Goal: Task Accomplishment & Management: Manage account settings

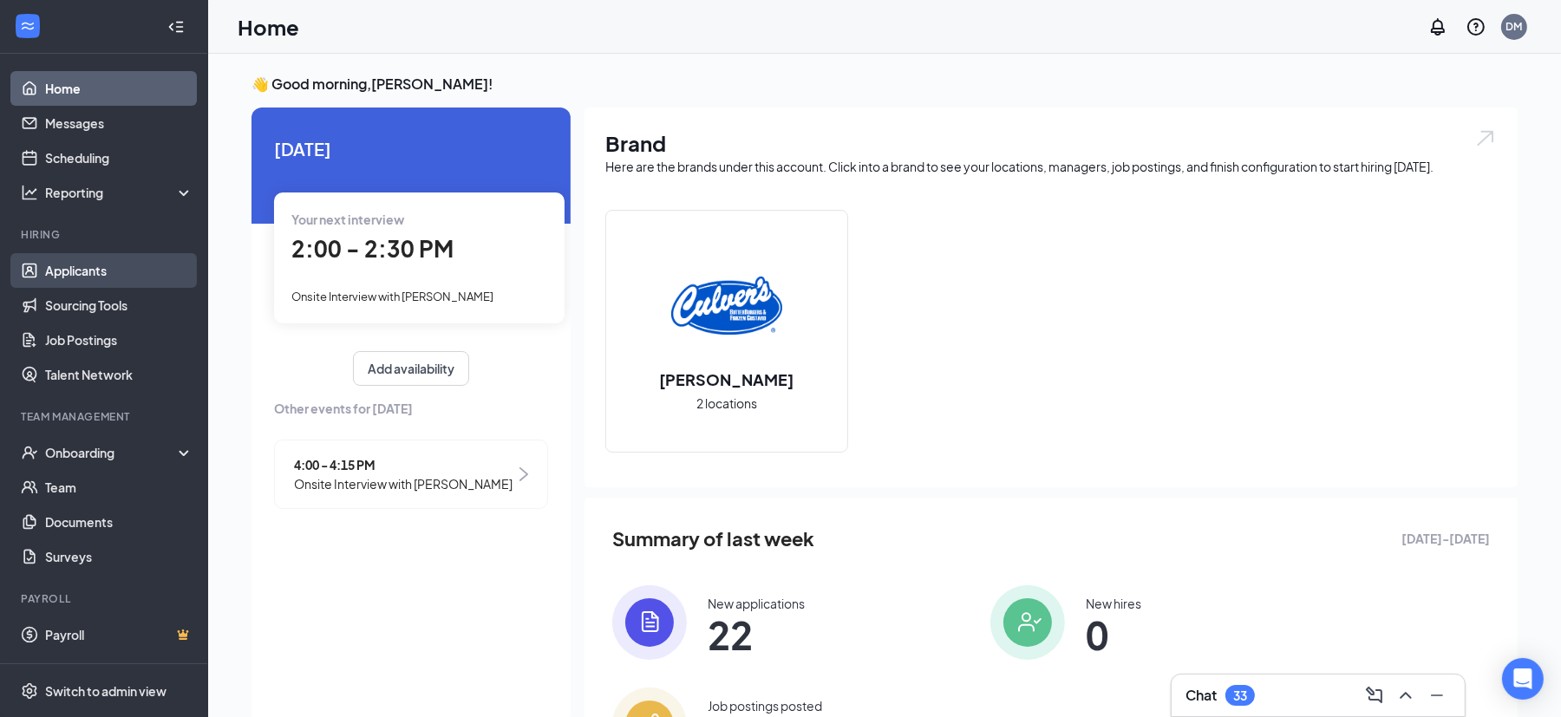
click at [112, 262] on link "Applicants" at bounding box center [119, 270] width 148 height 35
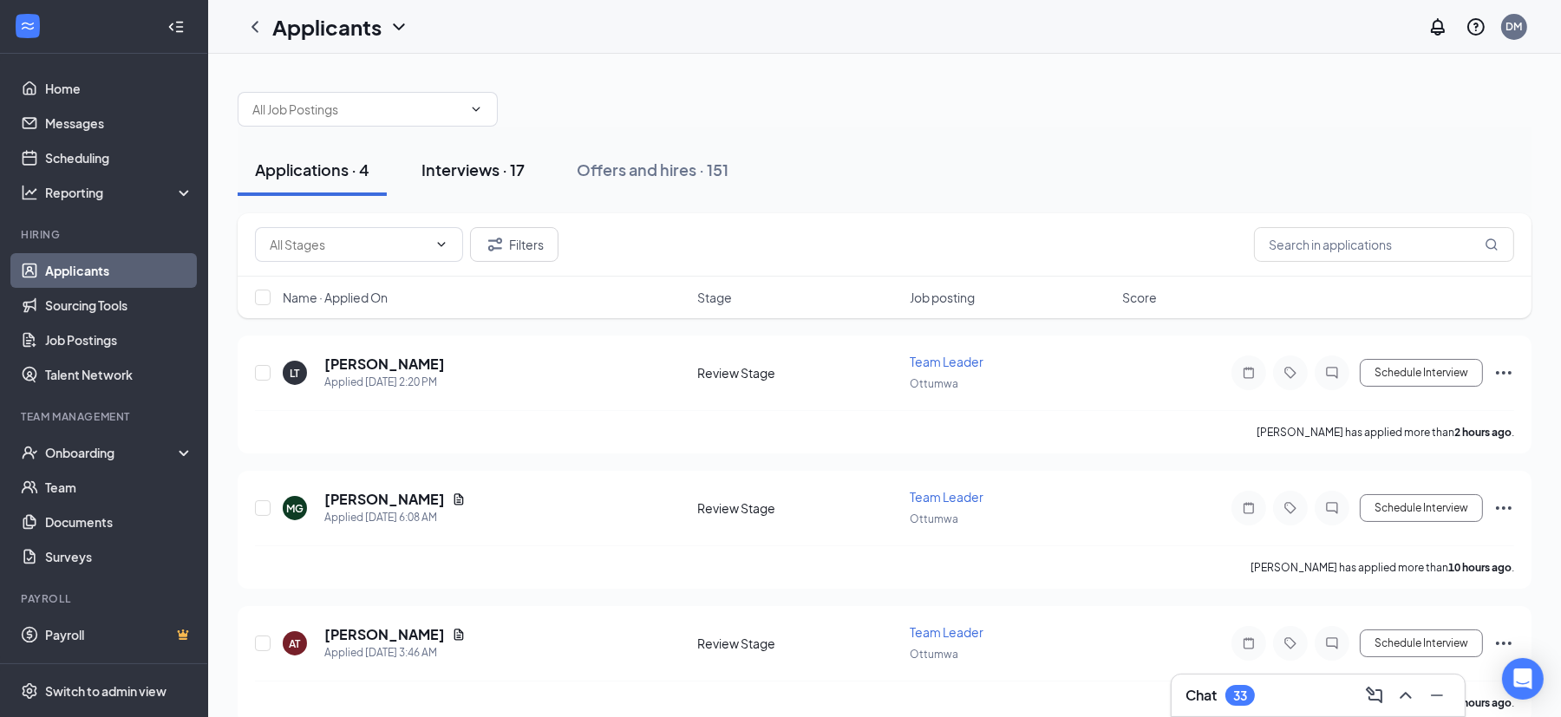
click at [483, 167] on div "Interviews · 17" at bounding box center [473, 170] width 103 height 22
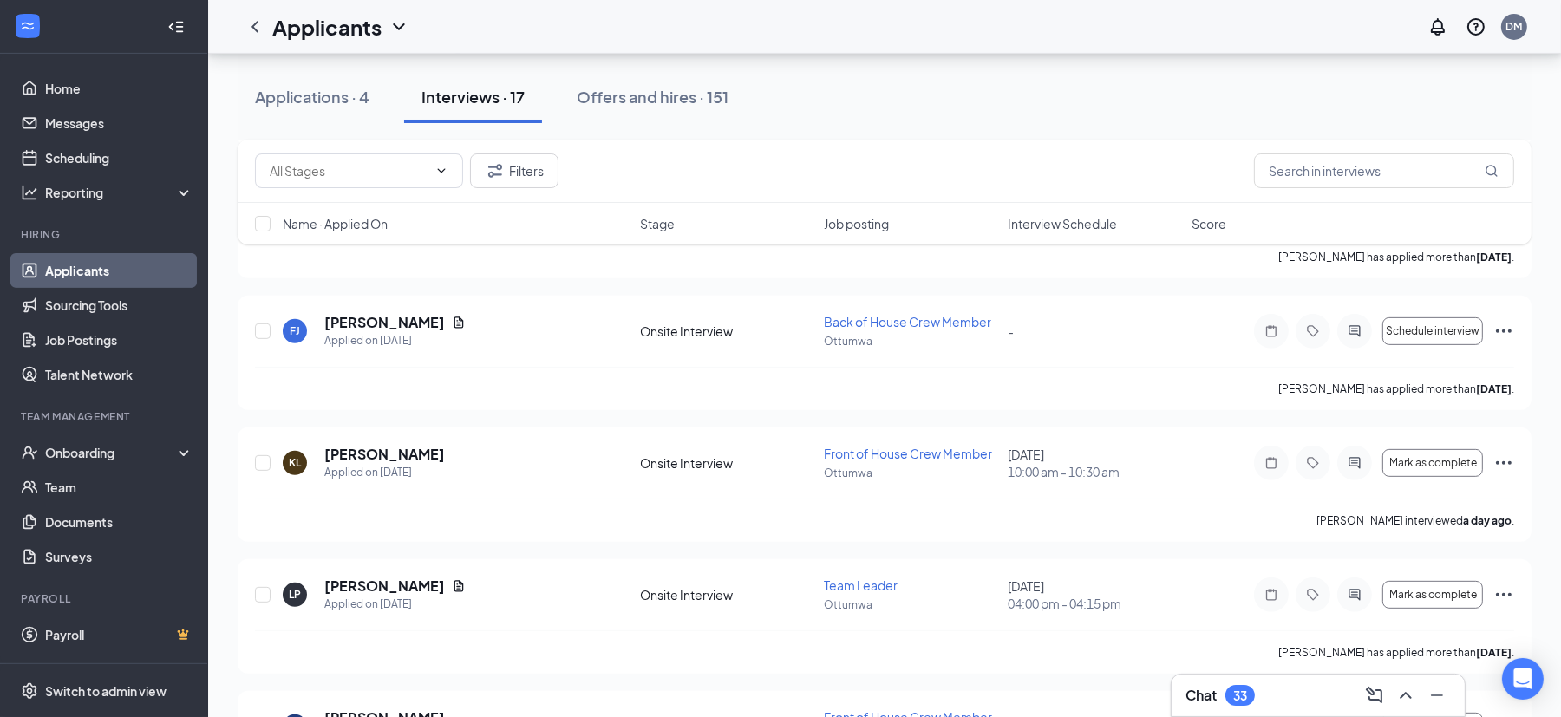
scroll to position [866, 0]
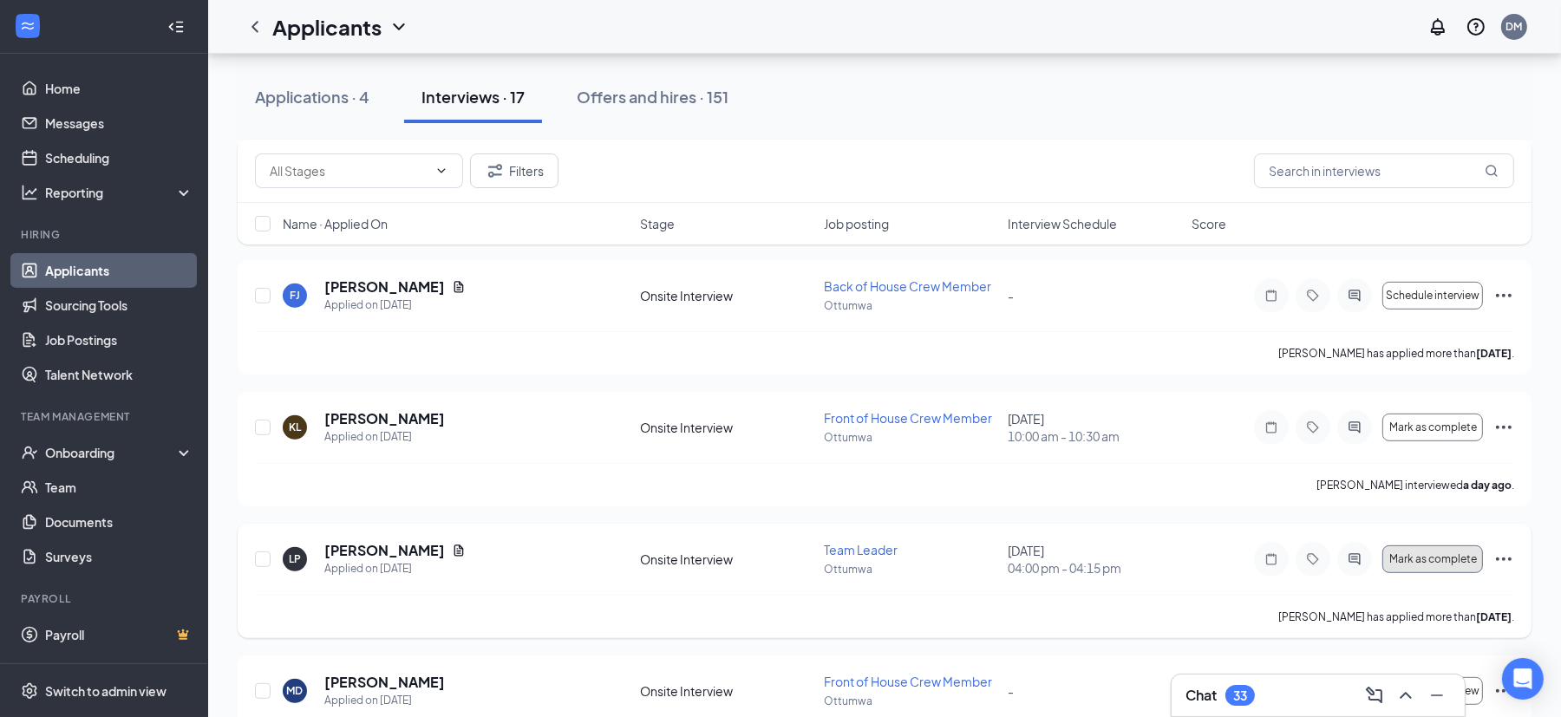
click at [1437, 558] on span "Mark as complete" at bounding box center [1433, 559] width 88 height 12
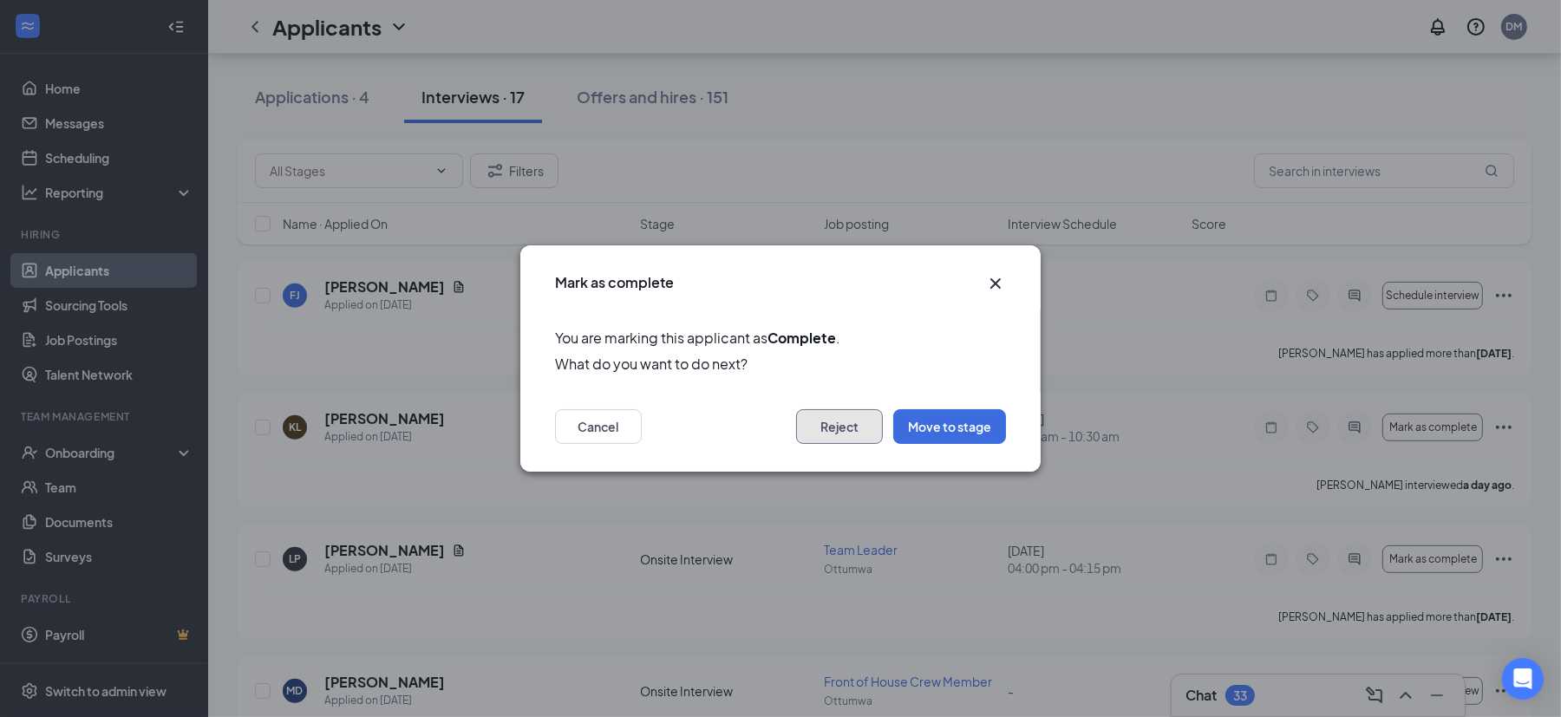
click at [843, 437] on button "Reject" at bounding box center [839, 426] width 87 height 35
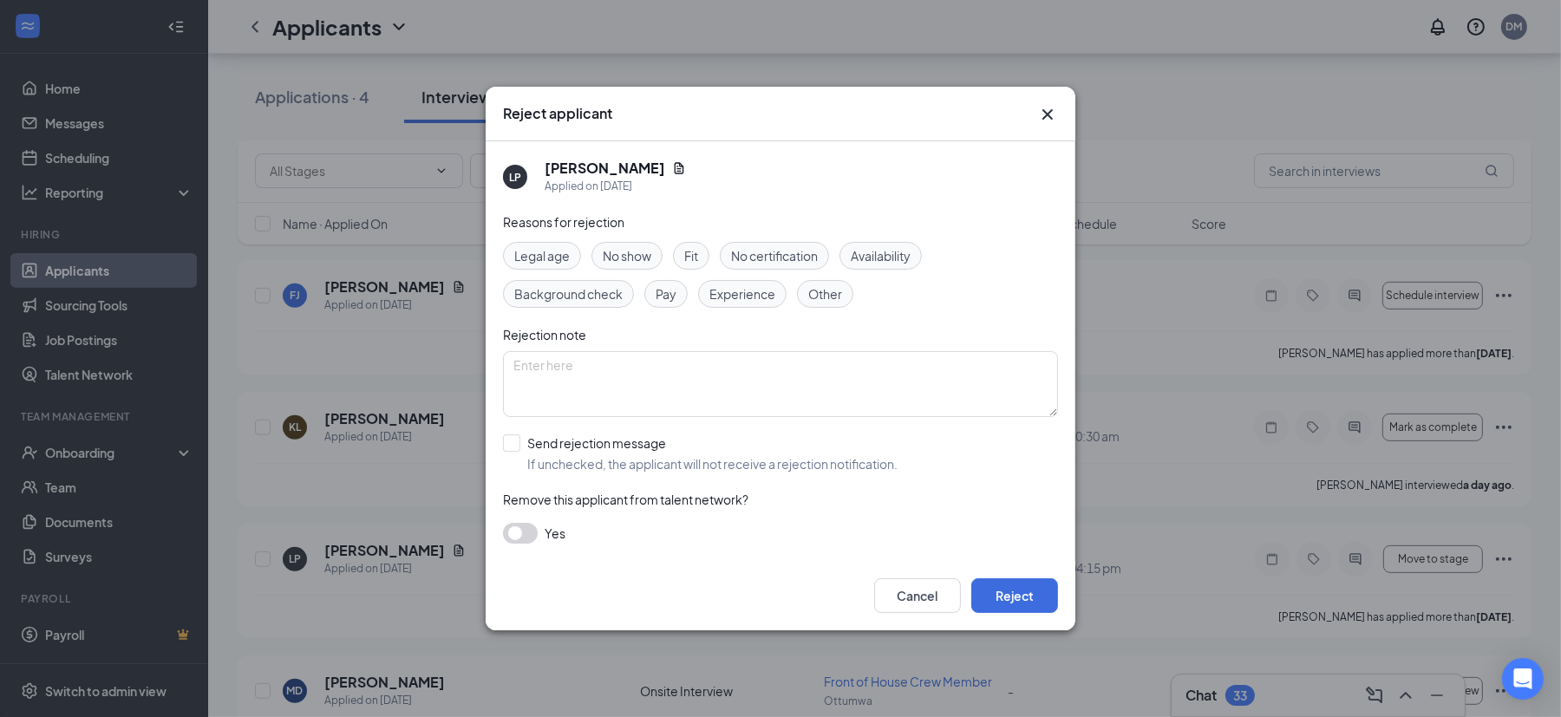
click at [681, 253] on div "Fit" at bounding box center [691, 256] width 36 height 28
click at [1006, 578] on button "Reject" at bounding box center [1014, 595] width 87 height 35
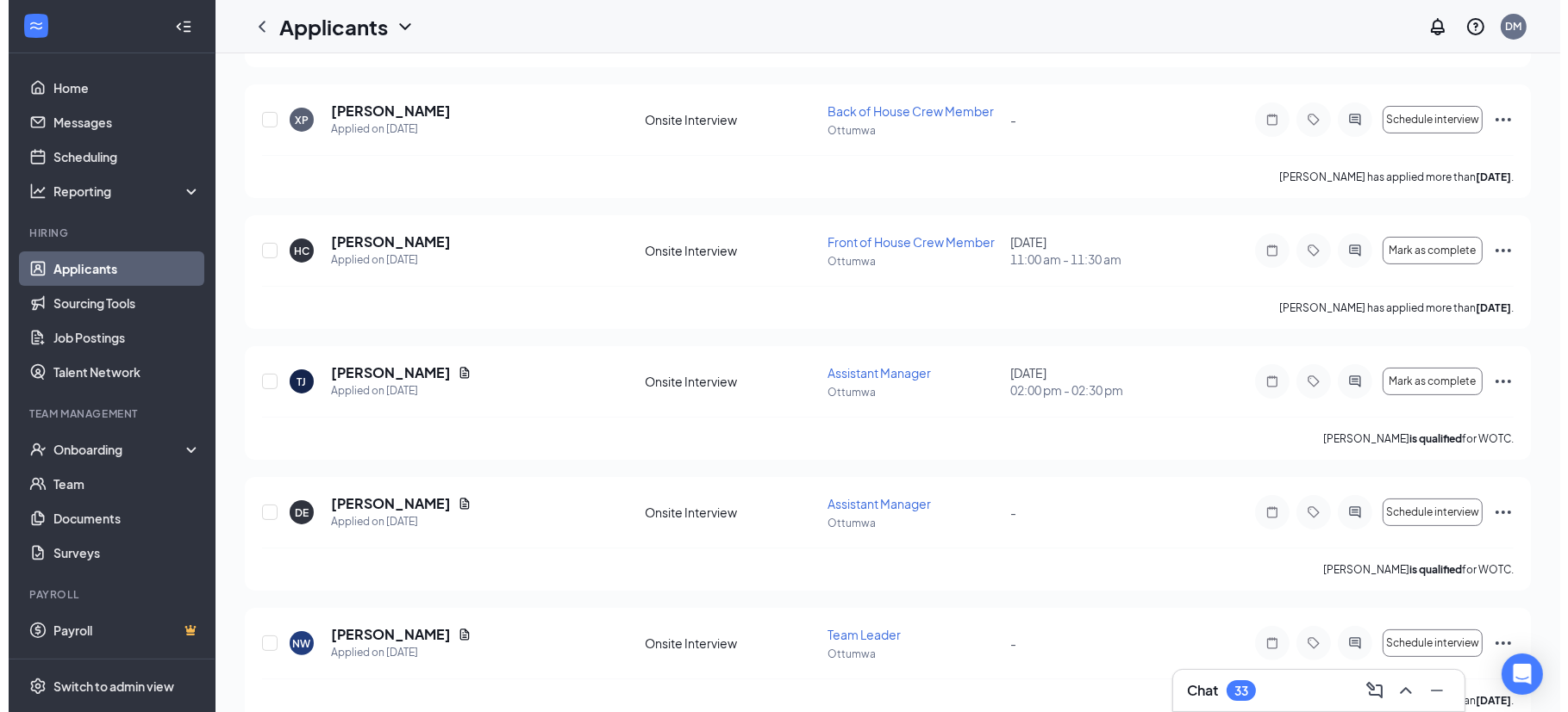
scroll to position [0, 0]
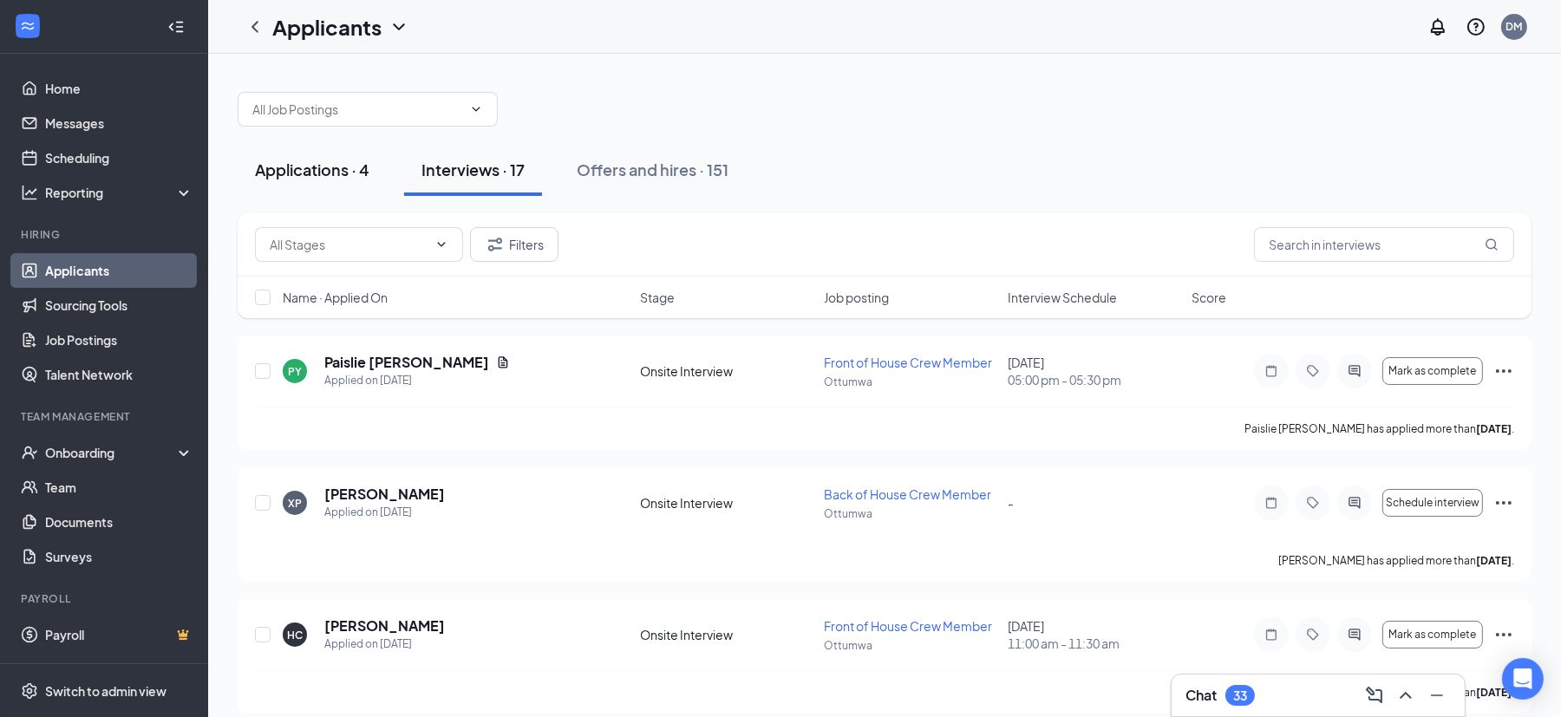
click at [267, 173] on div "Applications · 4" at bounding box center [312, 170] width 114 height 22
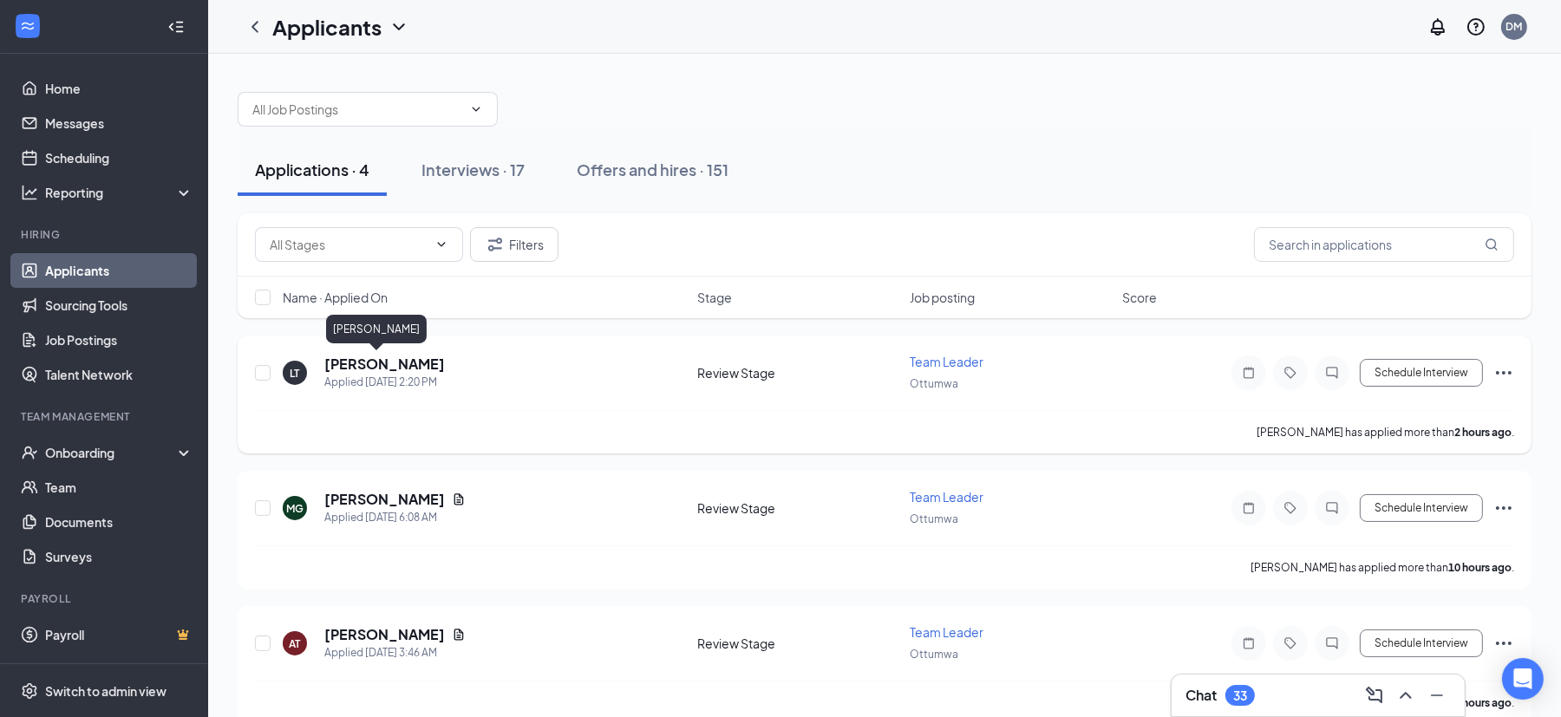
click at [367, 356] on h5 "[PERSON_NAME]" at bounding box center [384, 364] width 121 height 19
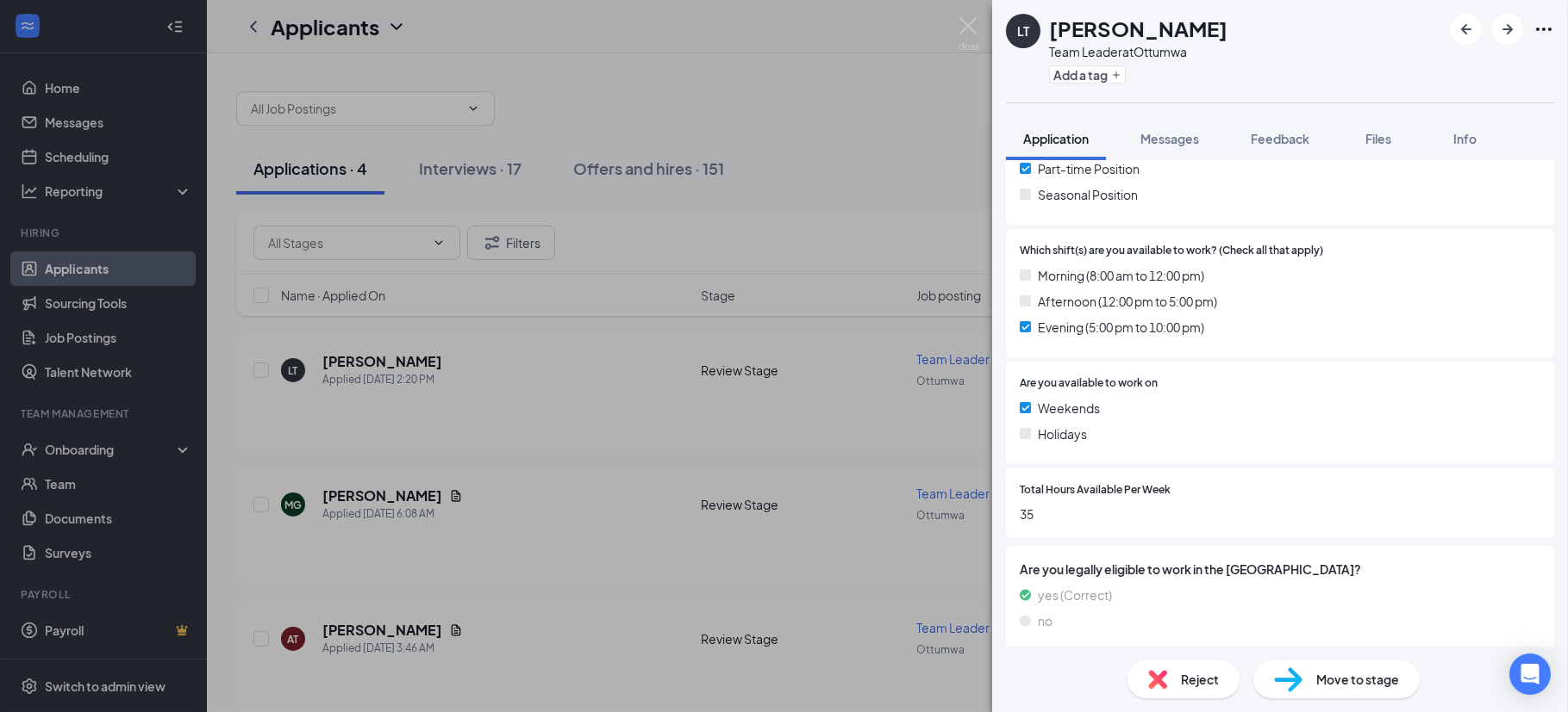
scroll to position [432, 0]
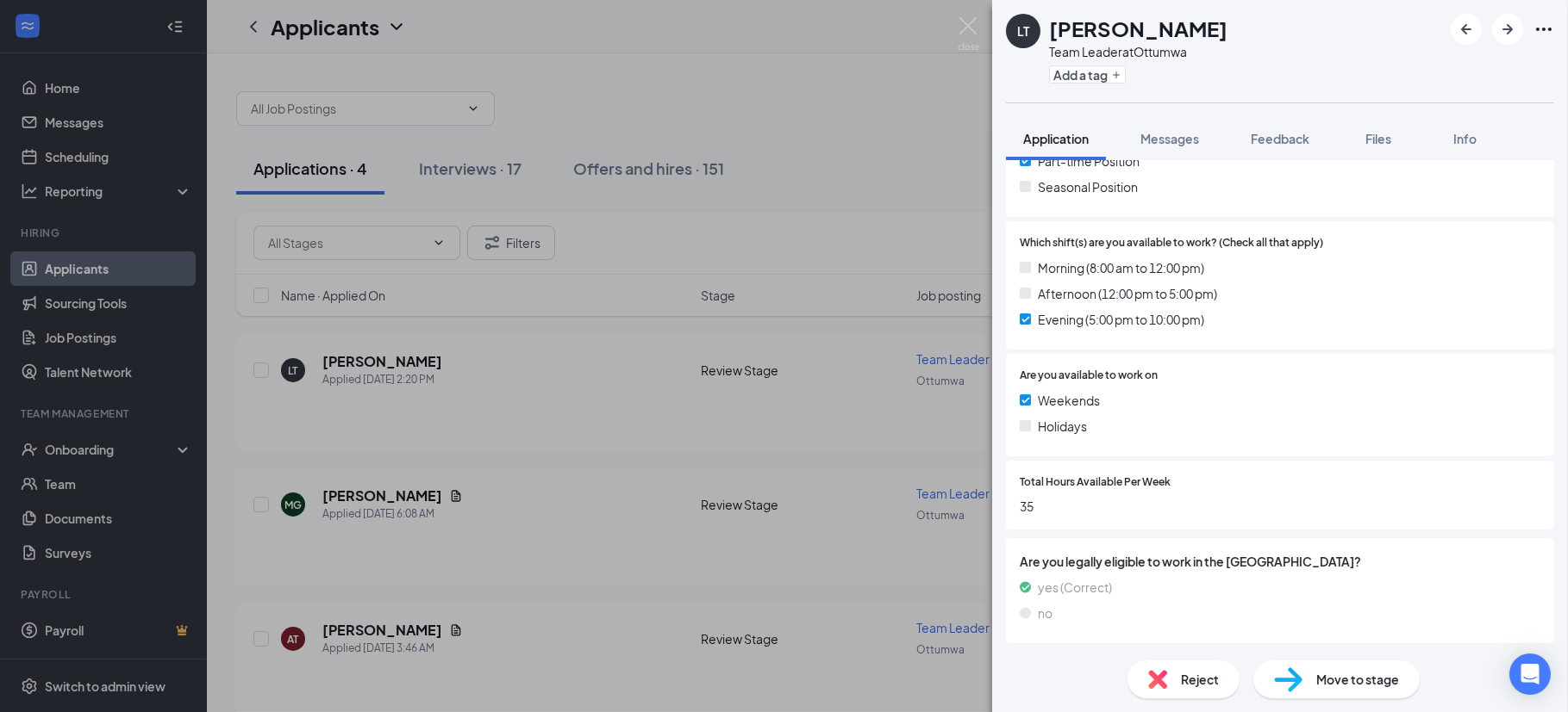
click at [1345, 687] on span "Move to stage" at bounding box center [1356, 679] width 82 height 19
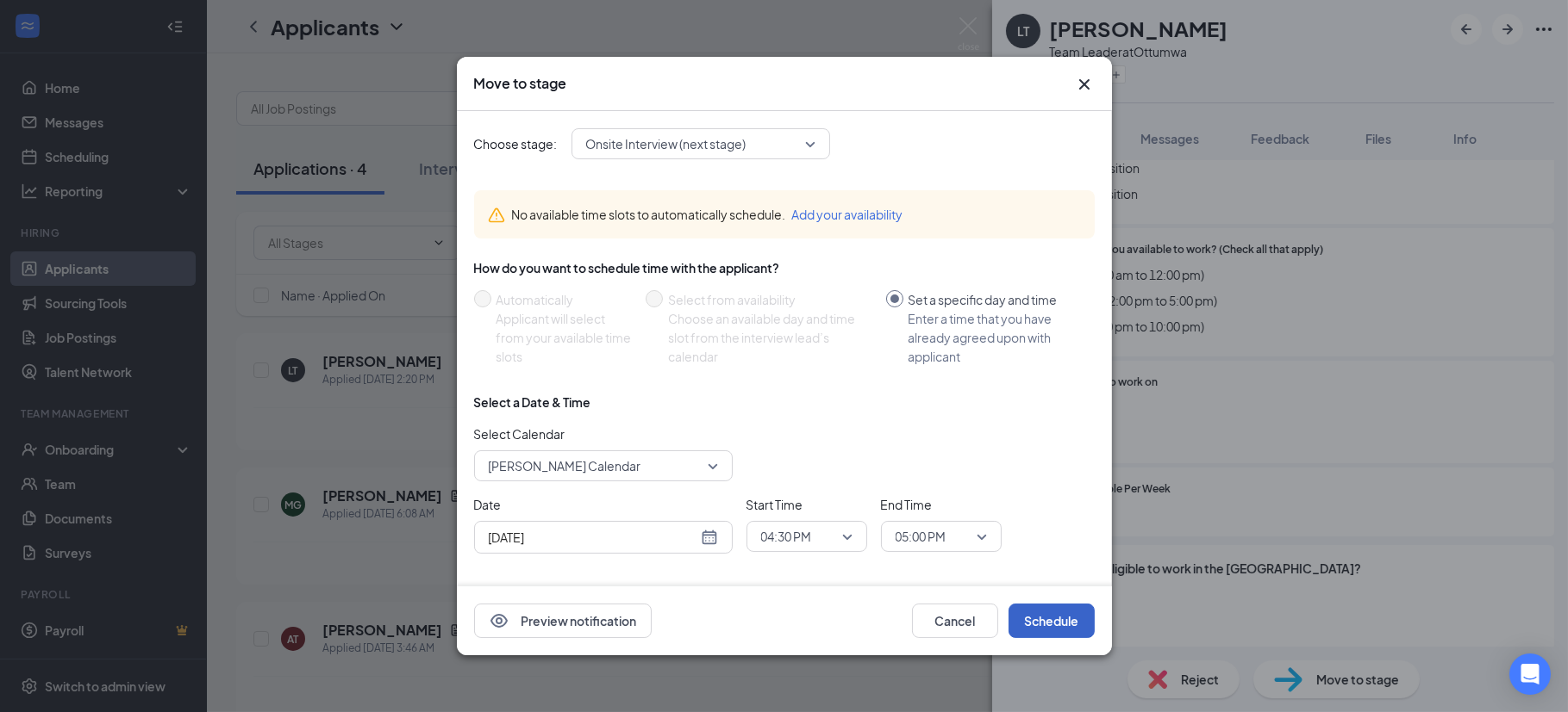
click at [1034, 619] on button "Schedule" at bounding box center [1051, 621] width 86 height 35
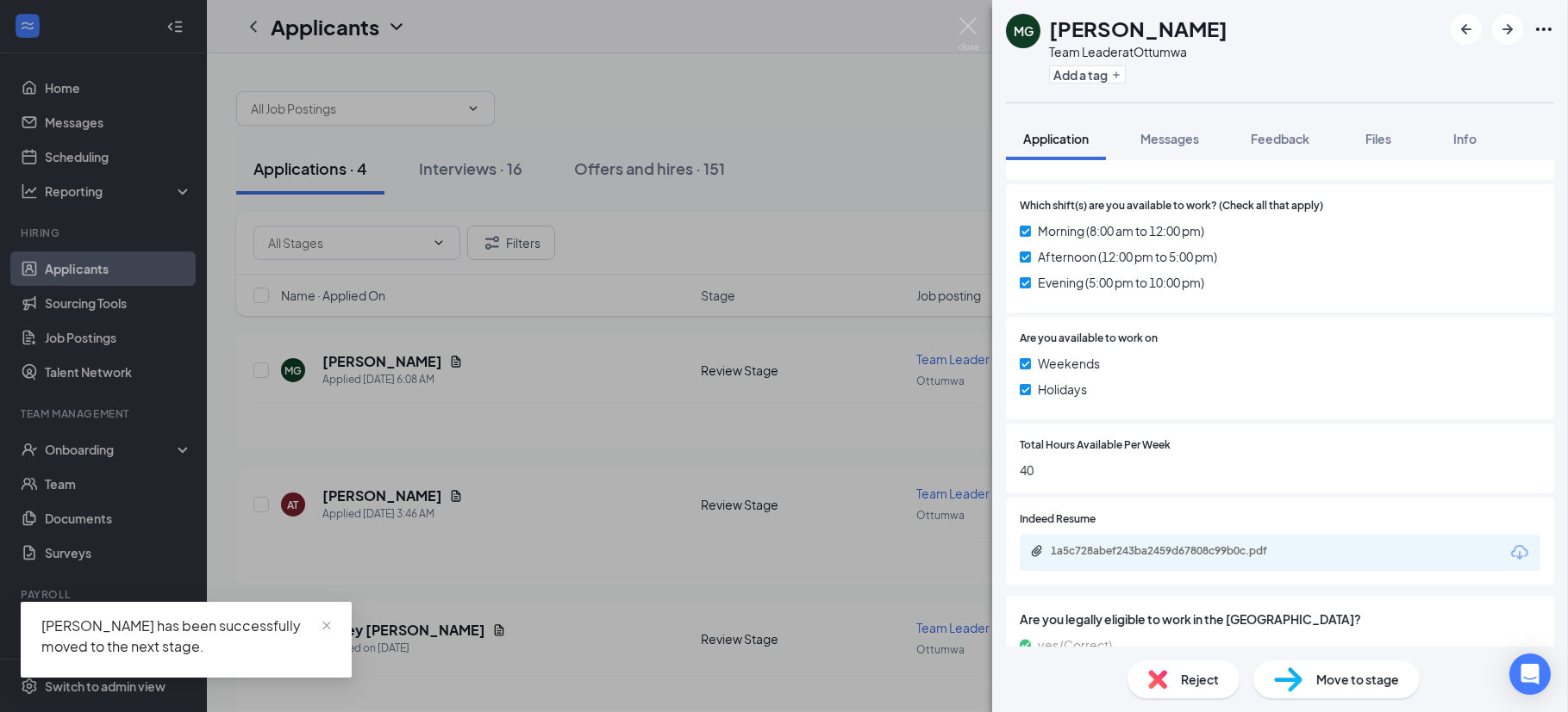
scroll to position [525, 0]
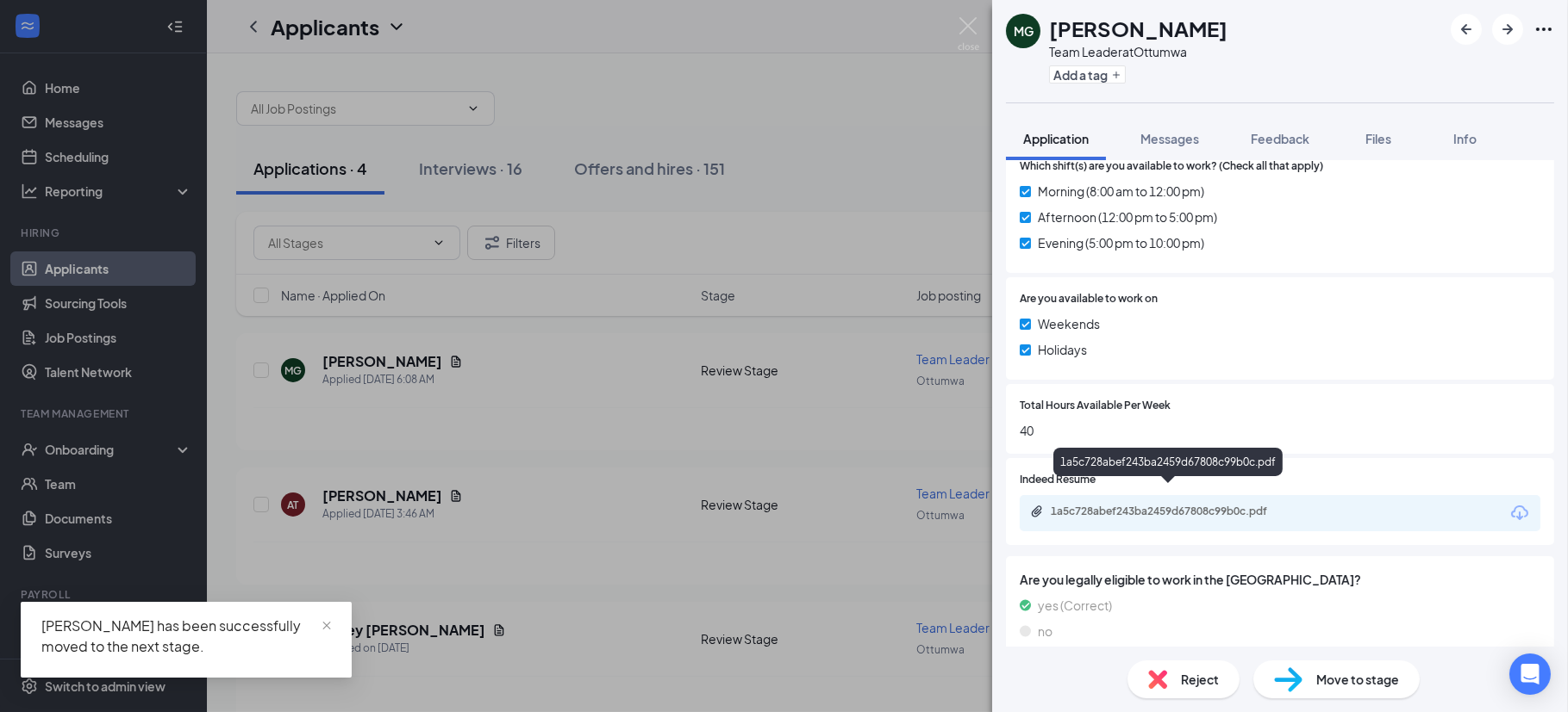
click at [1220, 504] on div "1a5c728abef243ba2459d67808c99b0c.pdf" at bounding box center [1171, 511] width 241 height 14
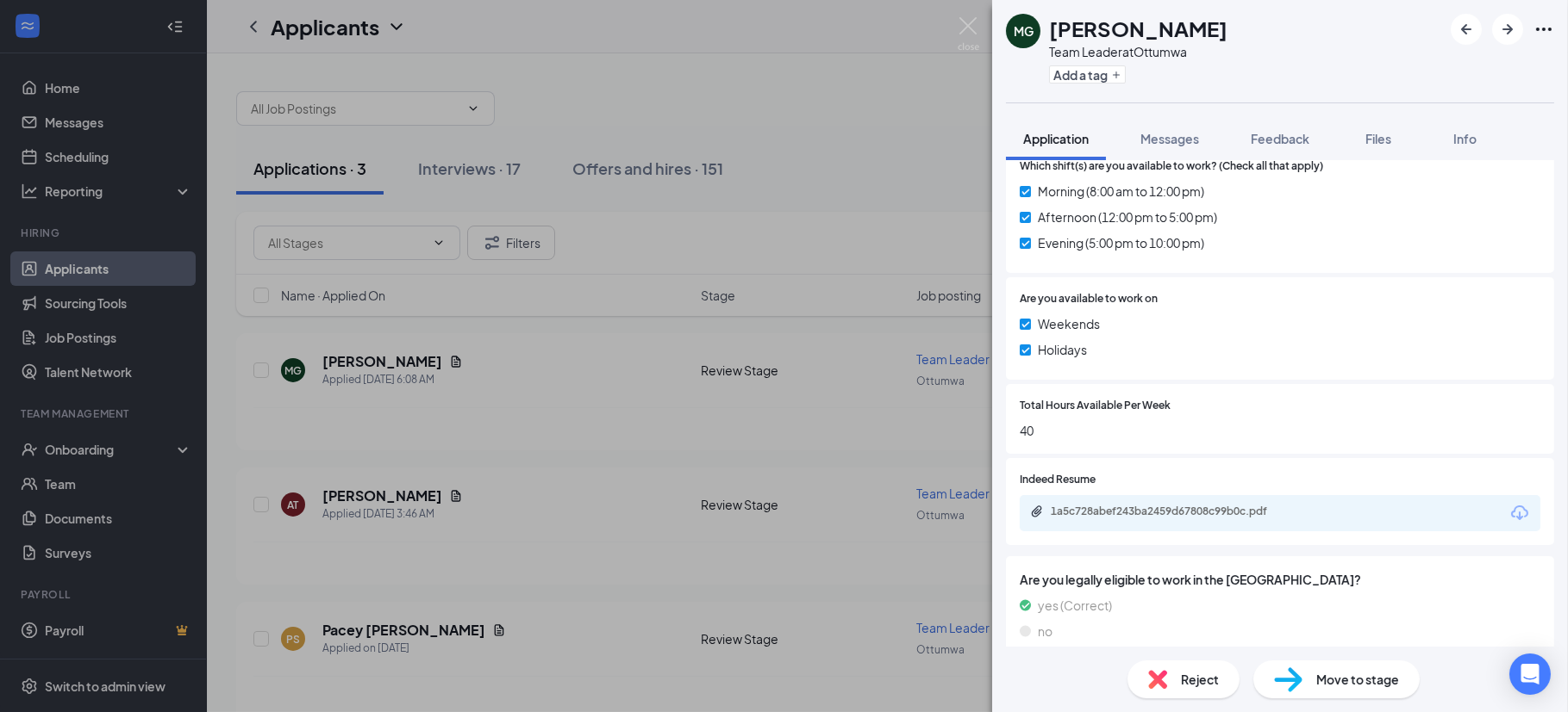
scroll to position [518, 0]
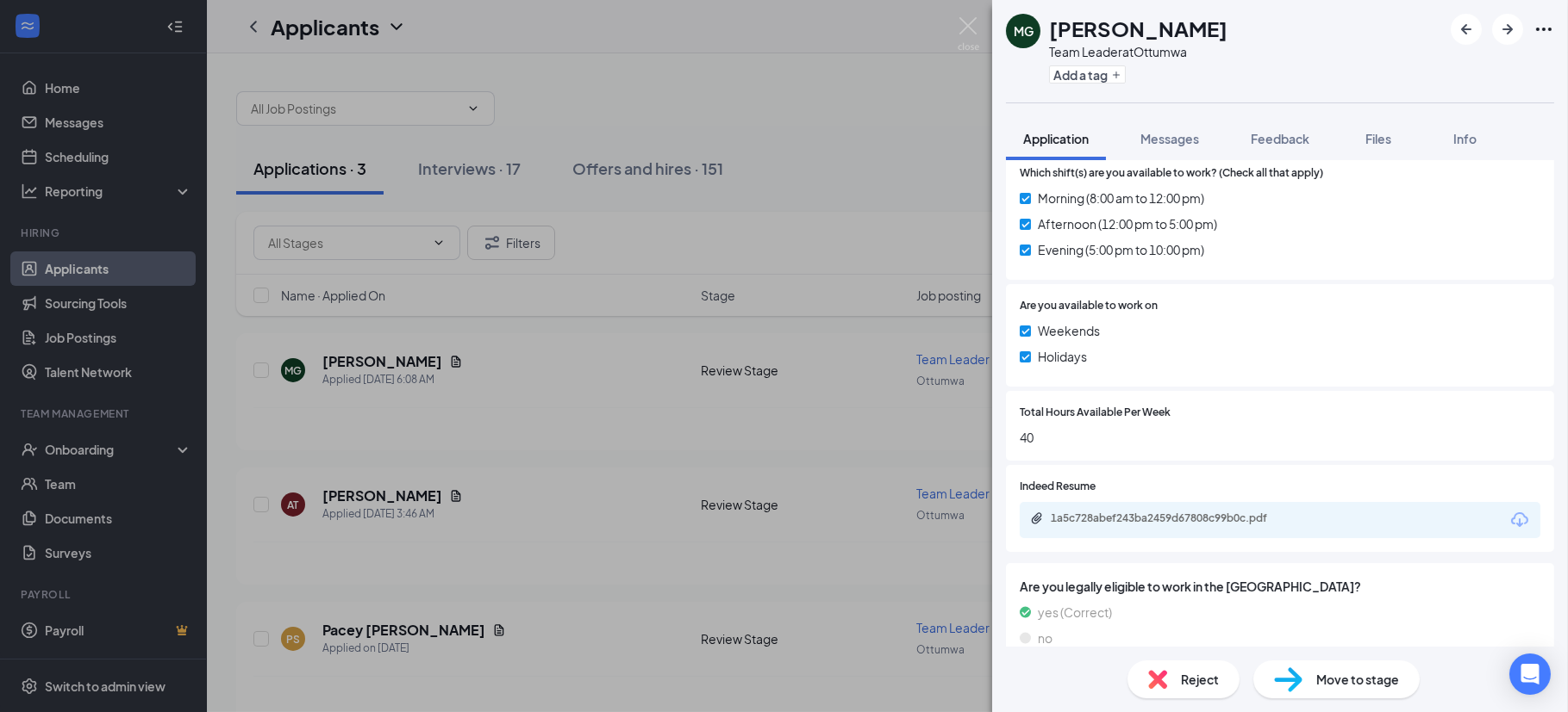
click at [1351, 679] on span "Move to stage" at bounding box center [1356, 679] width 82 height 19
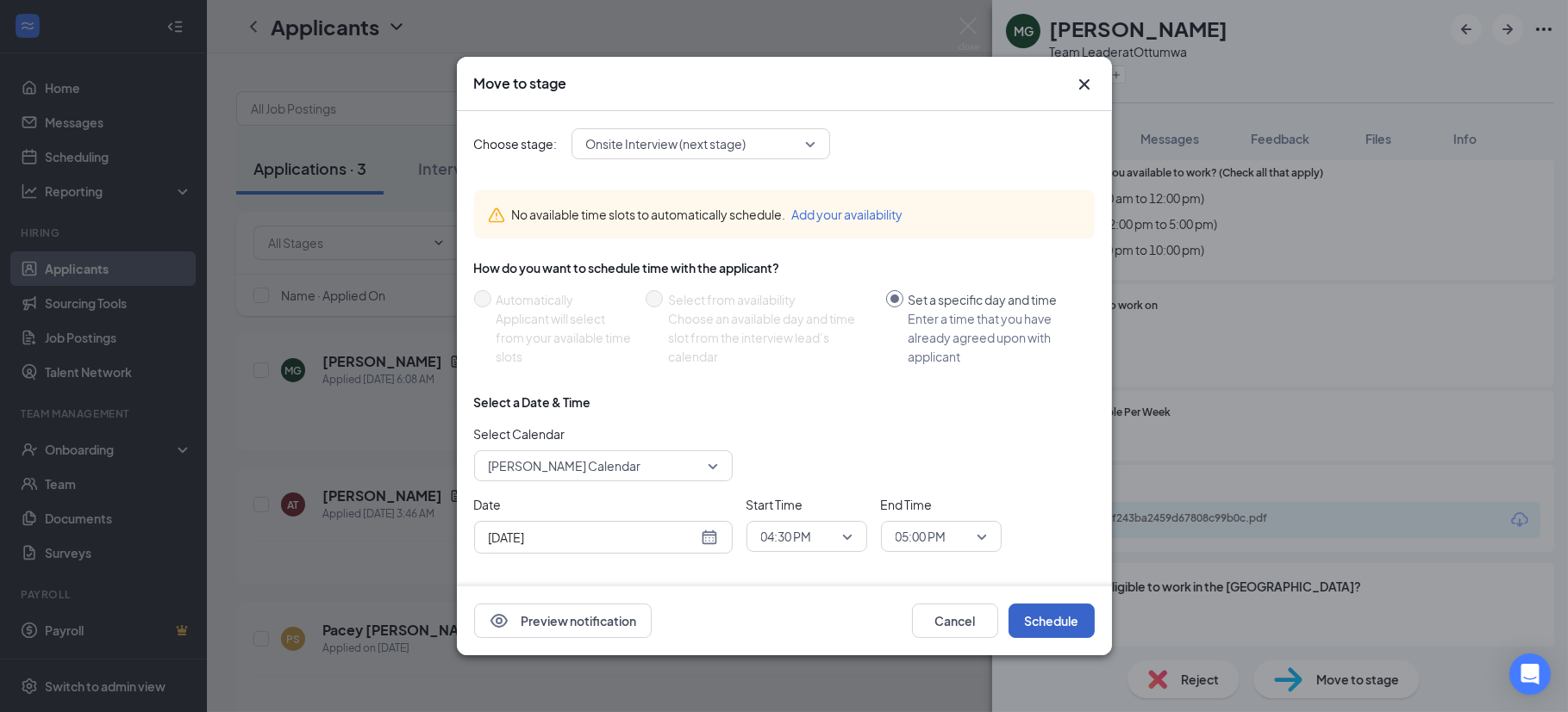
click at [1062, 629] on button "Schedule" at bounding box center [1051, 621] width 86 height 35
click at [1045, 613] on button "Schedule" at bounding box center [1051, 621] width 86 height 35
click at [1048, 620] on button "Schedule" at bounding box center [1051, 621] width 86 height 35
click at [1092, 84] on icon "Cross" at bounding box center [1084, 84] width 21 height 21
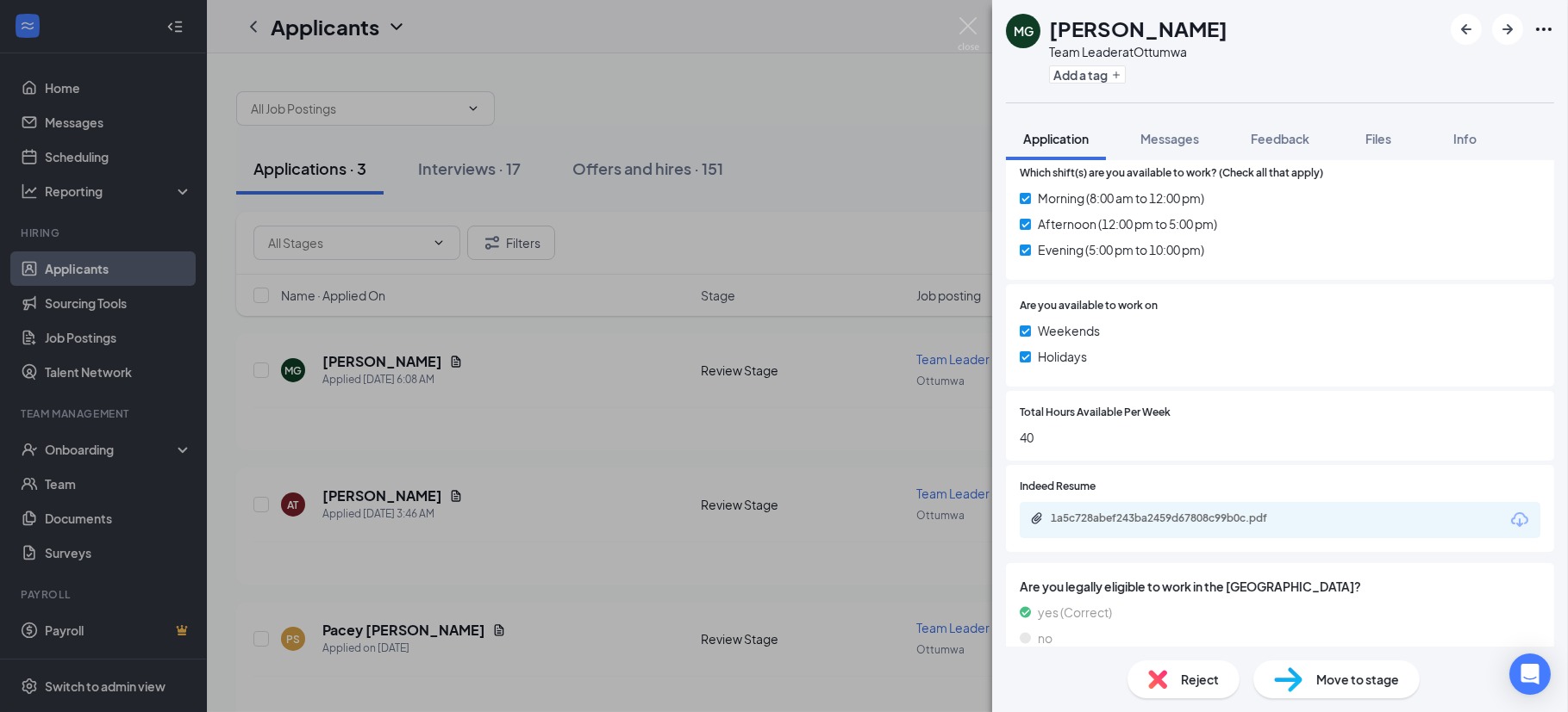
click at [1199, 680] on span "Reject" at bounding box center [1199, 679] width 38 height 19
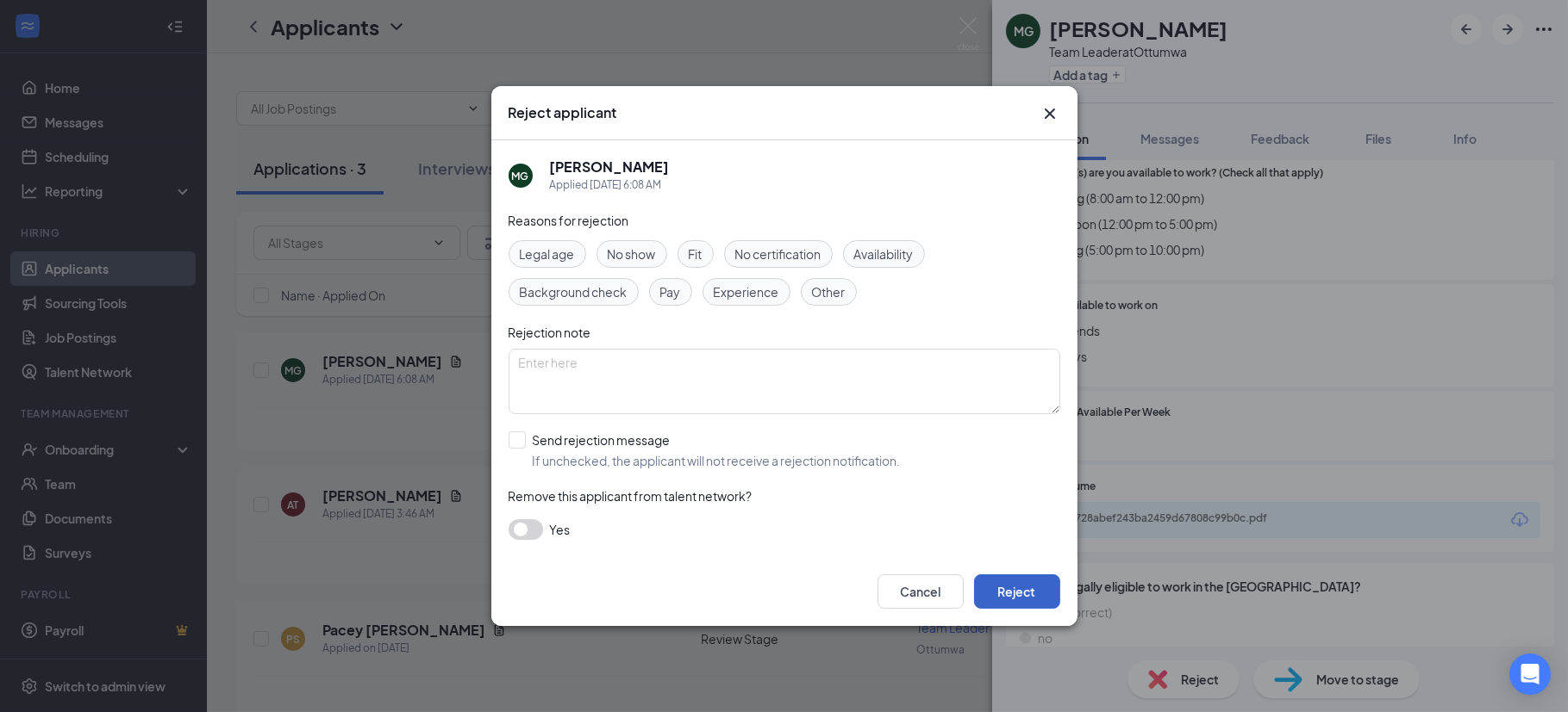
click at [1030, 574] on button "Reject" at bounding box center [1017, 591] width 86 height 35
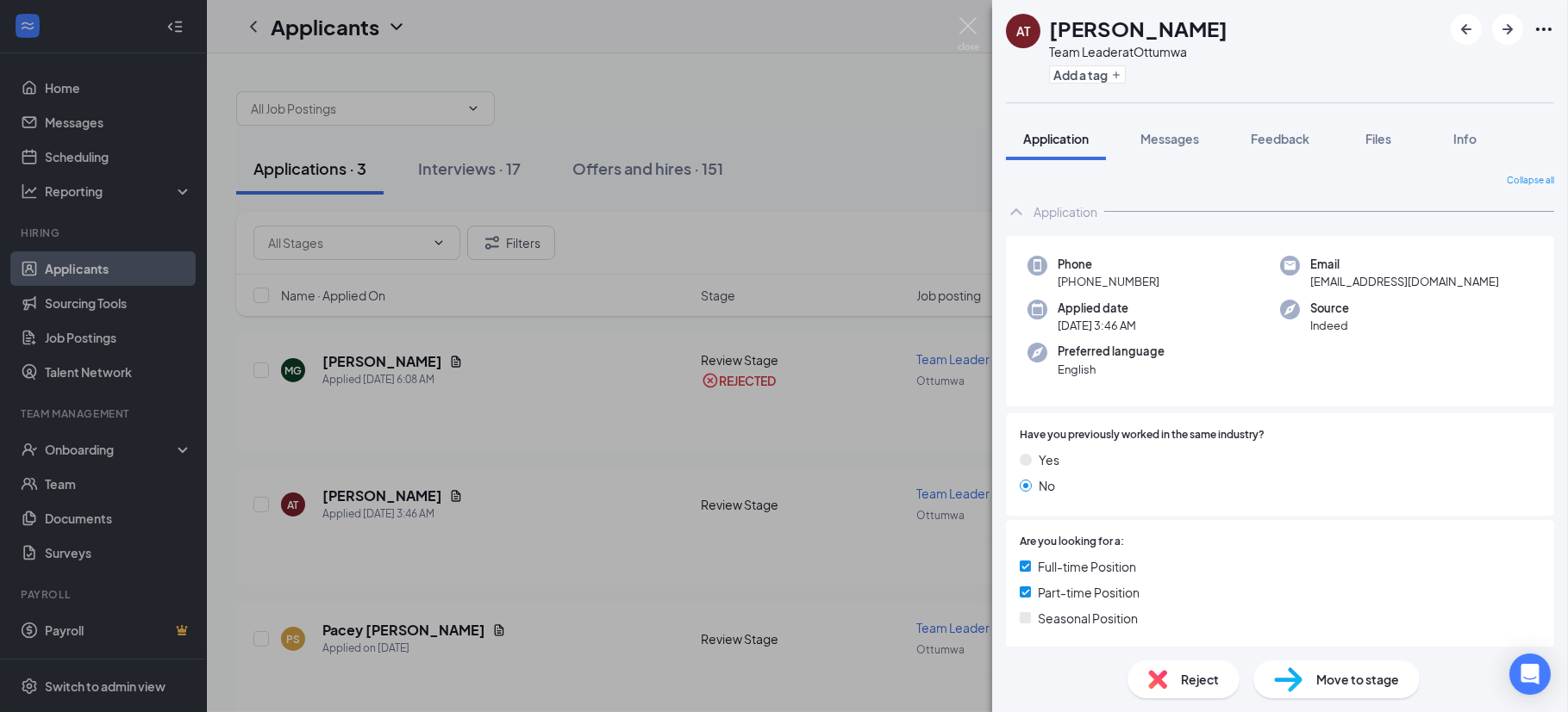
click at [1374, 672] on span "Move to stage" at bounding box center [1356, 679] width 82 height 19
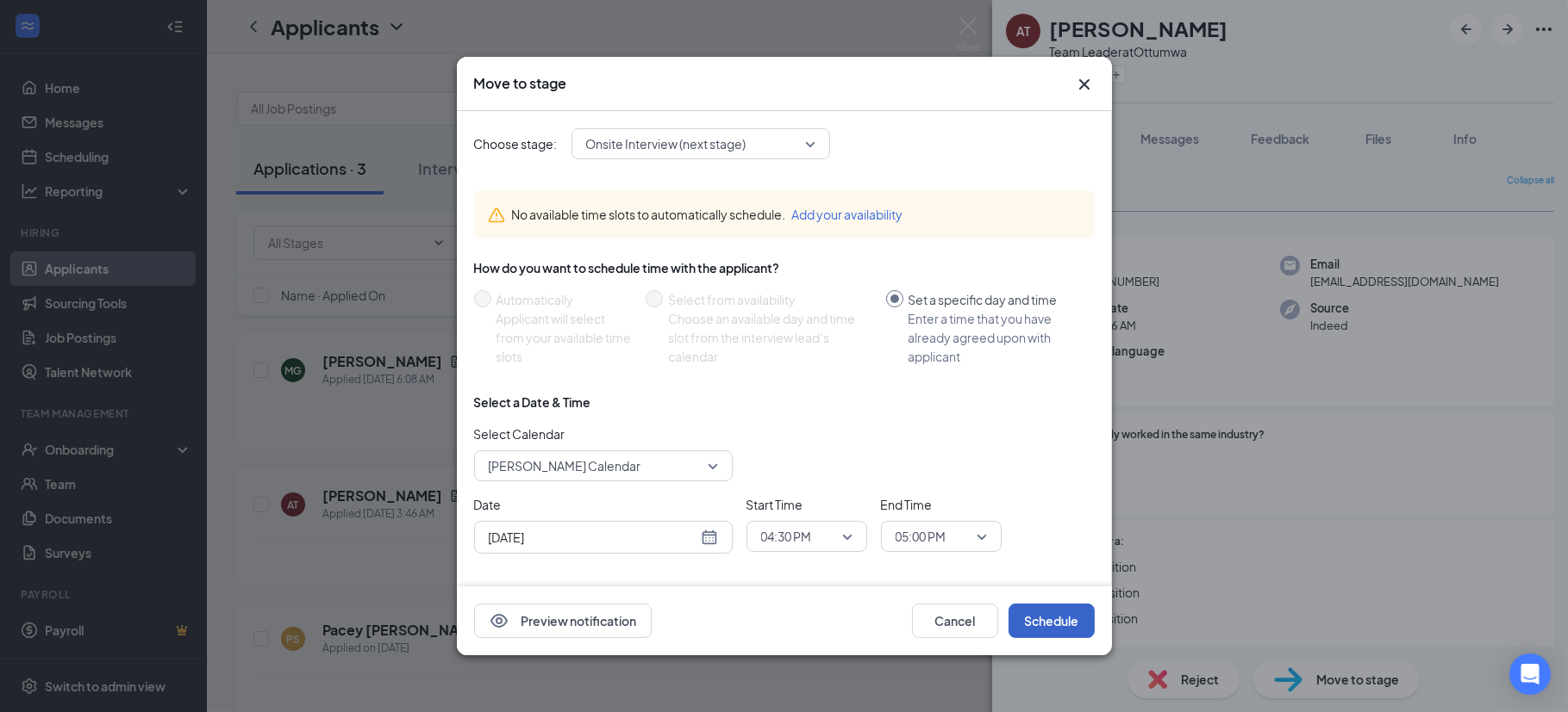
click at [1037, 620] on button "Schedule" at bounding box center [1051, 621] width 86 height 35
click at [983, 613] on button "Cancel" at bounding box center [955, 621] width 86 height 35
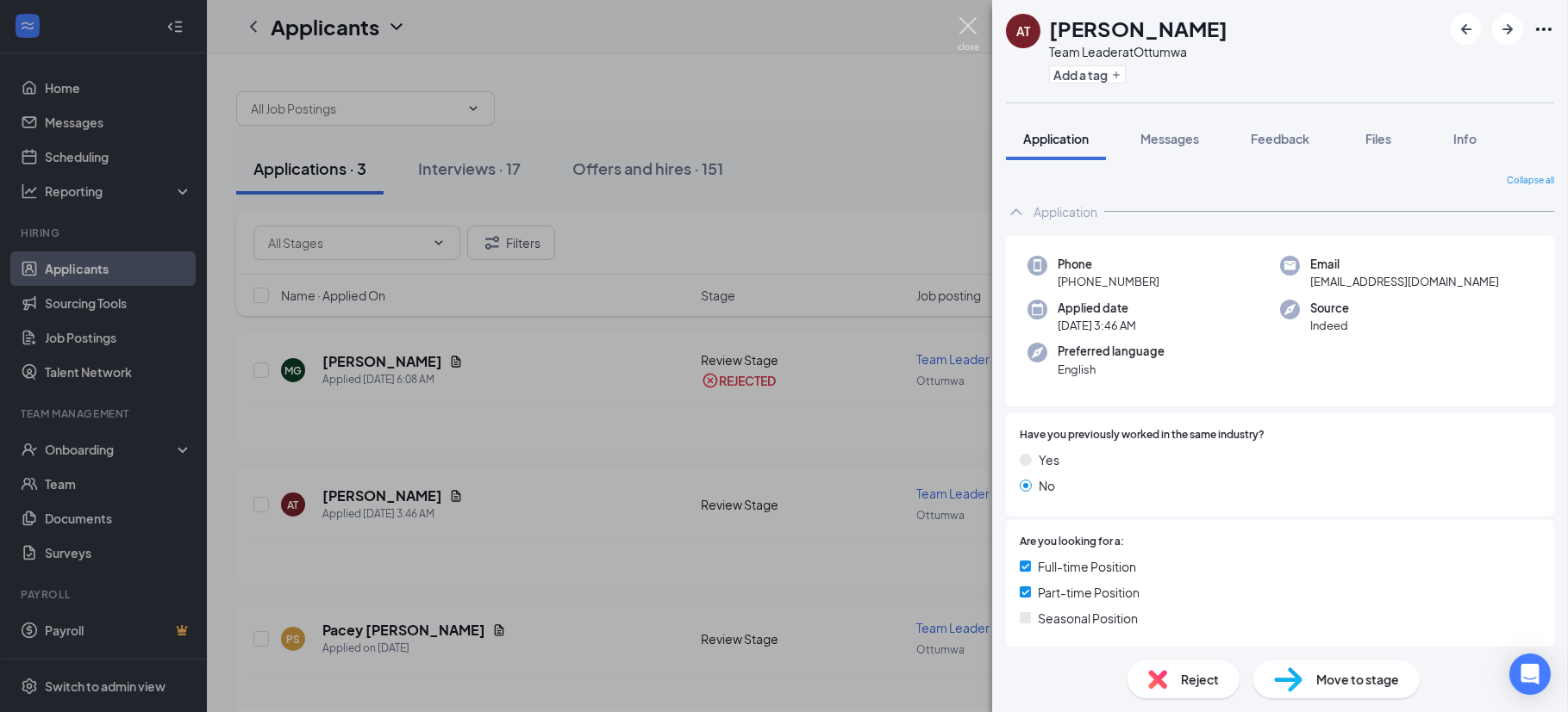
click at [965, 20] on img at bounding box center [969, 34] width 22 height 34
